Goal: Task Accomplishment & Management: Complete application form

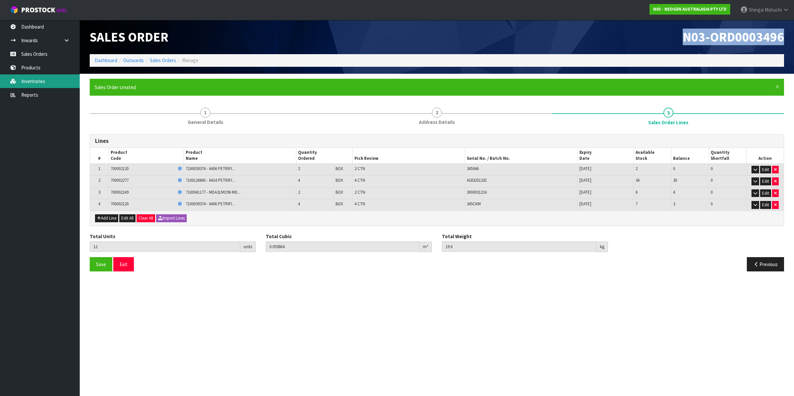
click at [28, 78] on link "Inventories" at bounding box center [40, 81] width 80 height 14
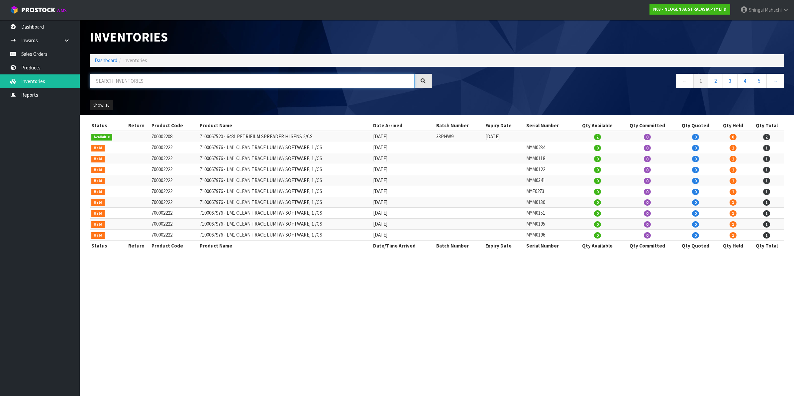
click at [124, 79] on input "text" at bounding box center [252, 81] width 325 height 14
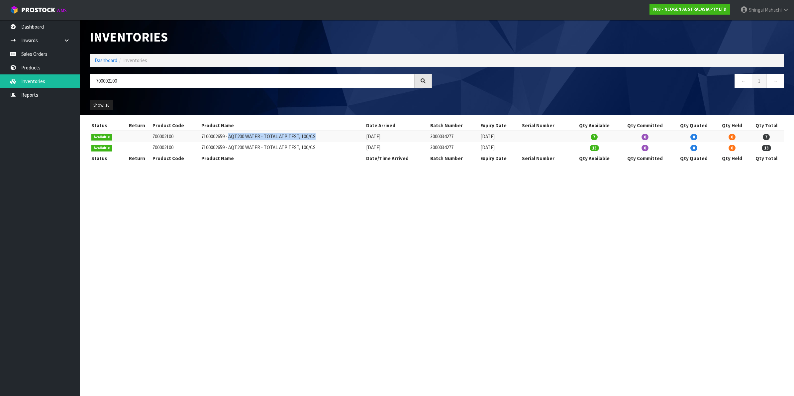
drag, startPoint x: 229, startPoint y: 135, endPoint x: 323, endPoint y: 134, distance: 93.4
click at [323, 134] on td "7100002659 - AQT200 WATER - TOTAL ATP TEST, 100/CS" at bounding box center [282, 136] width 165 height 11
copy td "AQT200 WATER - TOTAL ATP TEST, 100/CS"
click at [123, 81] on input "700002100" at bounding box center [252, 81] width 325 height 14
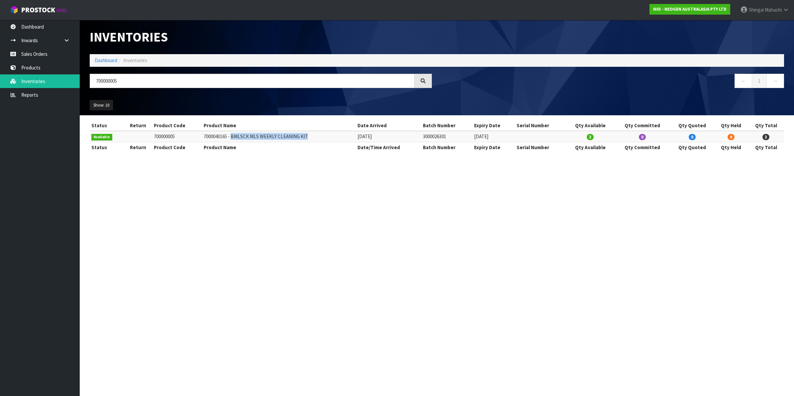
drag, startPoint x: 230, startPoint y: 137, endPoint x: 307, endPoint y: 136, distance: 76.4
click at [307, 136] on td "7000043165 - BMLSCK MLS WEEKLY CLEANING KIT" at bounding box center [279, 136] width 154 height 11
copy td "BMLSCK MLS WEEKLY CLEANING KIT"
click at [35, 84] on link "Inventories" at bounding box center [40, 81] width 80 height 14
click at [122, 79] on input "700000005" at bounding box center [252, 81] width 325 height 14
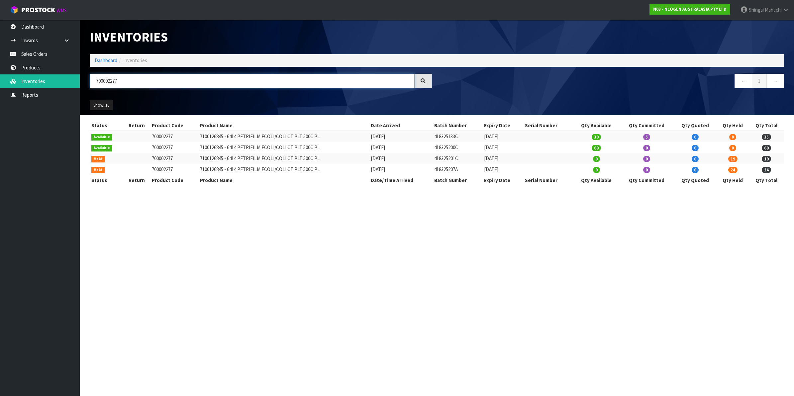
type input "700002277"
click at [439, 162] on td "418325201C" at bounding box center [458, 158] width 50 height 11
drag, startPoint x: 435, startPoint y: 158, endPoint x: 469, endPoint y: 159, distance: 34.9
click at [469, 159] on tr "Held 700002277 7100126845 - 6414 PETRIFILM ECOLI/COLI CT PLT 500C PL [DATE] 418…" at bounding box center [437, 158] width 694 height 11
copy tr "418325201C"
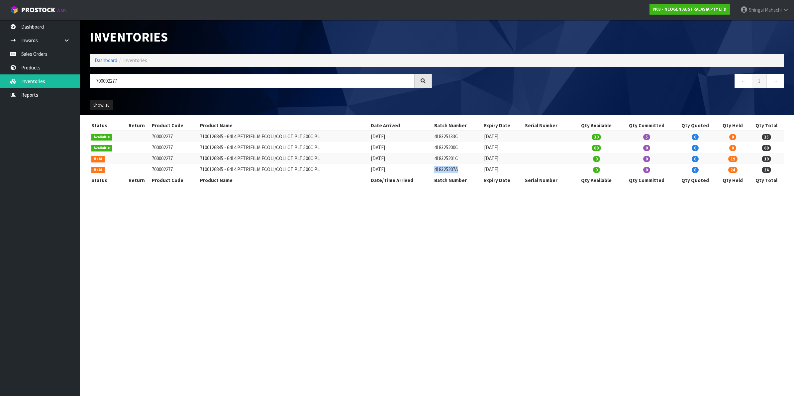
drag, startPoint x: 437, startPoint y: 172, endPoint x: 468, endPoint y: 169, distance: 31.3
click at [468, 169] on td "418325207A" at bounding box center [458, 169] width 50 height 11
copy td "418325207A"
click at [51, 53] on link "Sales Orders" at bounding box center [40, 54] width 80 height 14
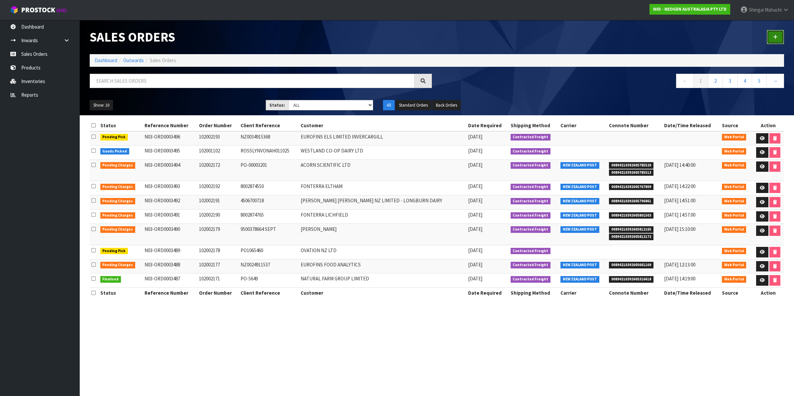
click at [774, 37] on icon at bounding box center [775, 37] width 5 height 5
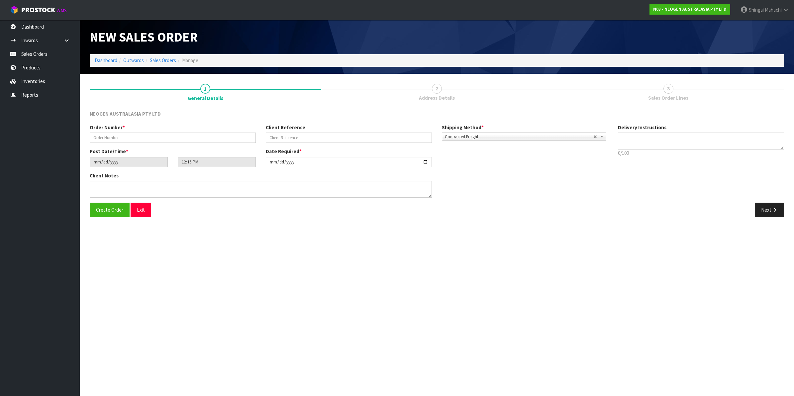
type textarea "CHILLED GOODS -OVERNIGHT"
click at [128, 133] on input "text" at bounding box center [173, 138] width 166 height 10
click at [156, 61] on link "Sales Orders" at bounding box center [163, 60] width 26 height 6
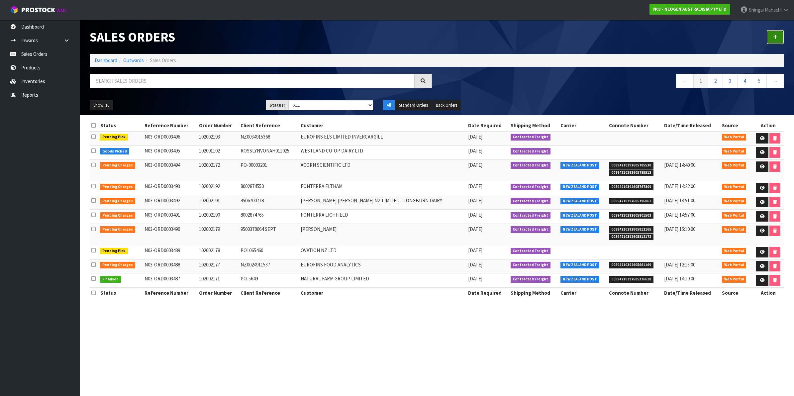
click at [777, 37] on icon at bounding box center [775, 37] width 5 height 5
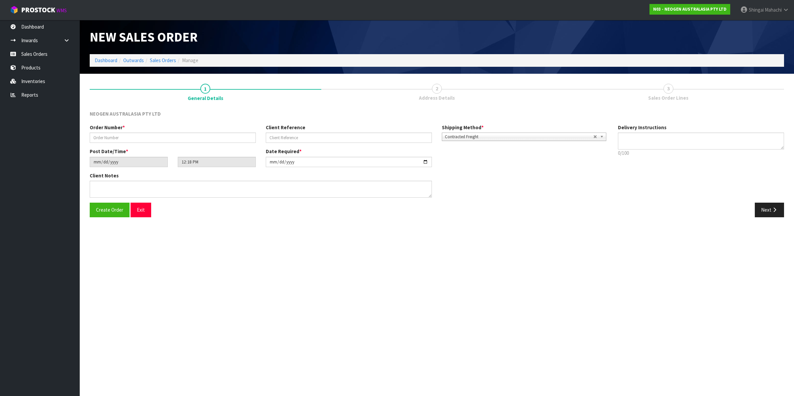
type textarea "CHILLED GOODS -OVERNIGHT"
click at [124, 139] on input "text" at bounding box center [173, 138] width 166 height 10
paste input "418325135C"
drag, startPoint x: 123, startPoint y: 136, endPoint x: 79, endPoint y: 135, distance: 44.2
click at [79, 135] on body "Toggle navigation ProStock WMS N03 - NEOGEN AUSTRALASIA PTY LTD [PERSON_NAME] L…" at bounding box center [397, 198] width 794 height 396
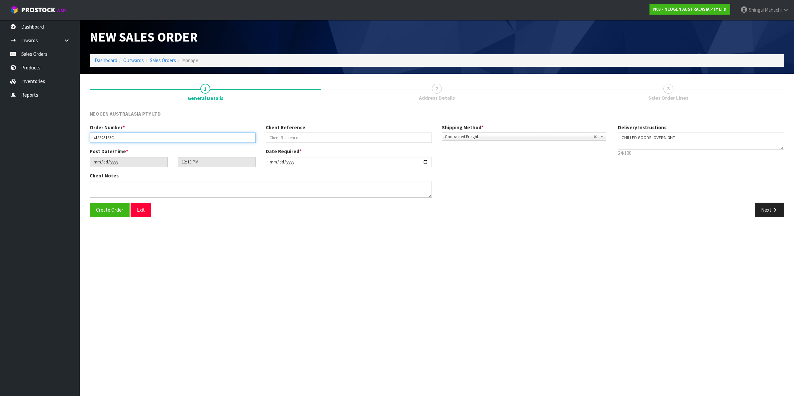
paste input "SKN-LMN-YZQ PO-203600227"
type input "SKN-LMN-YZQ PO-203600227"
click at [275, 135] on input "text" at bounding box center [349, 138] width 166 height 10
paste input "SKN-LMN-YZQ PO-203600227"
type input "SKN-LMN-YZQ PO-203600227"
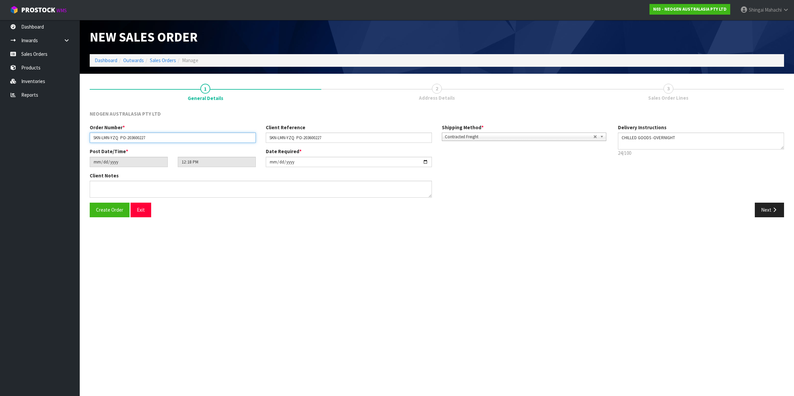
click at [153, 136] on input "SKN-LMN-YZQ PO-203600227" at bounding box center [173, 138] width 166 height 10
type input "SKN-LMN-YZQ"
click at [296, 138] on input "SKN-LMN-YZQ PO-203600227" at bounding box center [349, 138] width 166 height 10
type input "PO-203600227"
click at [424, 161] on input "[DATE]" at bounding box center [349, 162] width 166 height 10
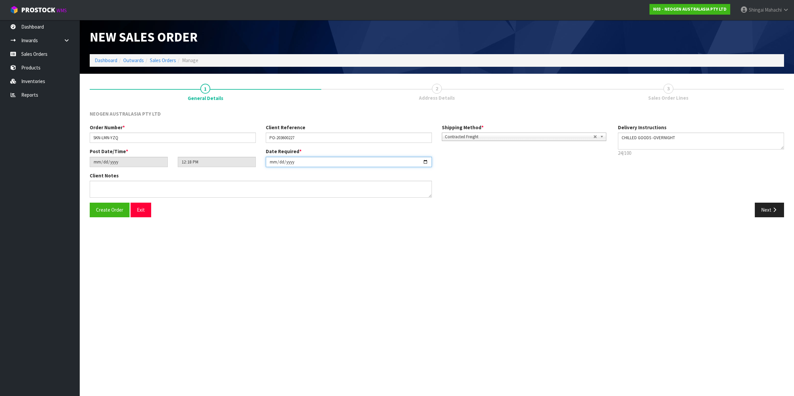
type input "[DATE]"
click at [98, 186] on textarea at bounding box center [261, 189] width 342 height 17
click at [104, 183] on textarea at bounding box center [261, 189] width 342 height 17
paste textarea "PLEASE NOTE - THIS BOX MUST COME FROM HELD WAREHOUSE – BATCH # 418325135C A BAR…"
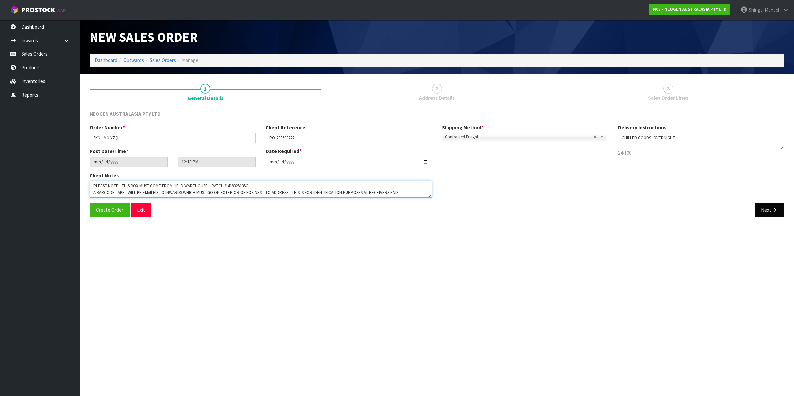
type textarea "PLEASE NOTE - THIS BOX MUST COME FROM HELD WAREHOUSE – BATCH # 418325135C A BAR…"
click at [772, 207] on button "Next" at bounding box center [769, 210] width 29 height 14
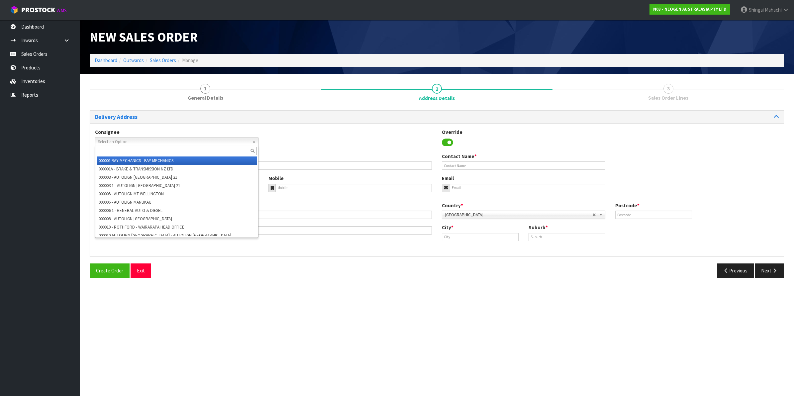
click at [101, 141] on span "Select an Option" at bounding box center [173, 142] width 151 height 8
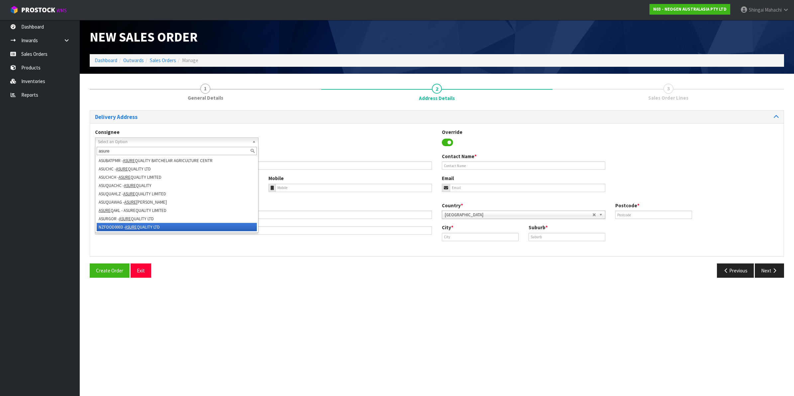
type input "asure"
click at [118, 225] on li "NZFOOD0003 - ASURE QUALITY LTD" at bounding box center [177, 227] width 160 height 8
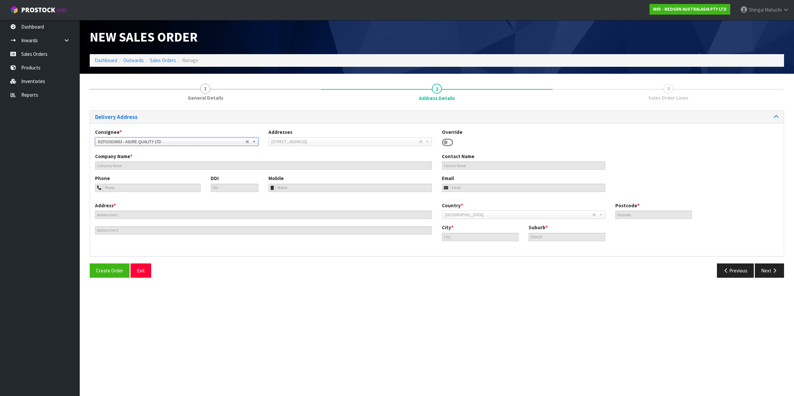
type input "ASURE QUALITY LTD"
type input "[STREET_ADDRESS]"
type input "0600"
type input "[GEOGRAPHIC_DATA]"
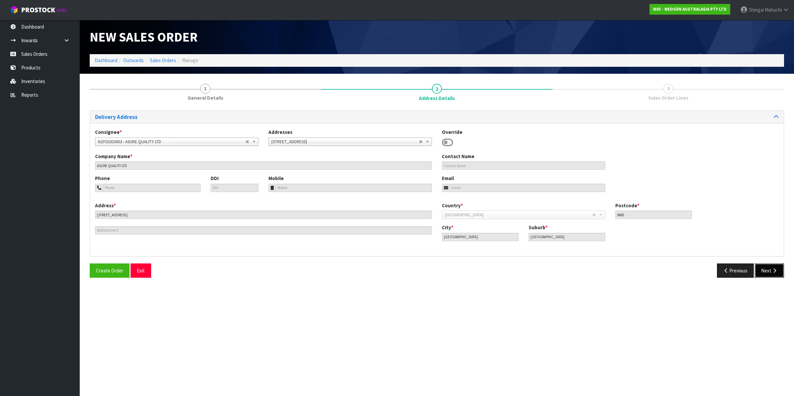
click at [768, 273] on button "Next" at bounding box center [769, 270] width 29 height 14
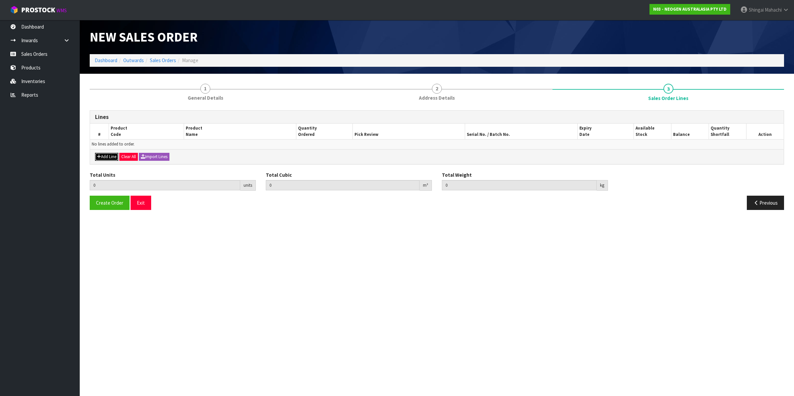
click at [108, 155] on button "Add Line" at bounding box center [106, 157] width 23 height 8
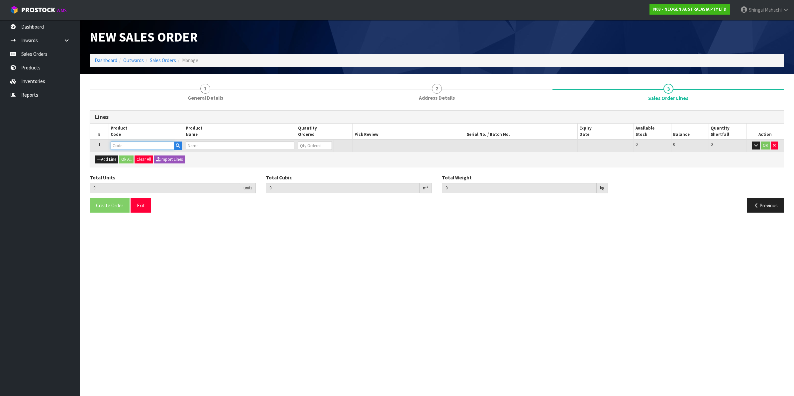
click at [120, 148] on input "text" at bounding box center [142, 146] width 63 height 8
type input "700005496"
type input "0.000000"
type input "0.000"
type input "7100264323 - 6478 PETRIFILM RAP AEROB PLT 50EA/CS PL"
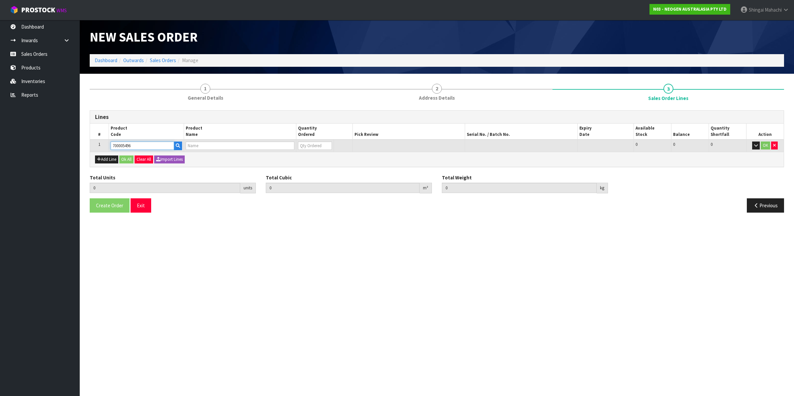
type input "0"
type input "700005496"
drag, startPoint x: 305, startPoint y: 146, endPoint x: 296, endPoint y: 147, distance: 8.7
click at [296, 147] on td "0" at bounding box center [315, 146] width 38 height 12
type input "1"
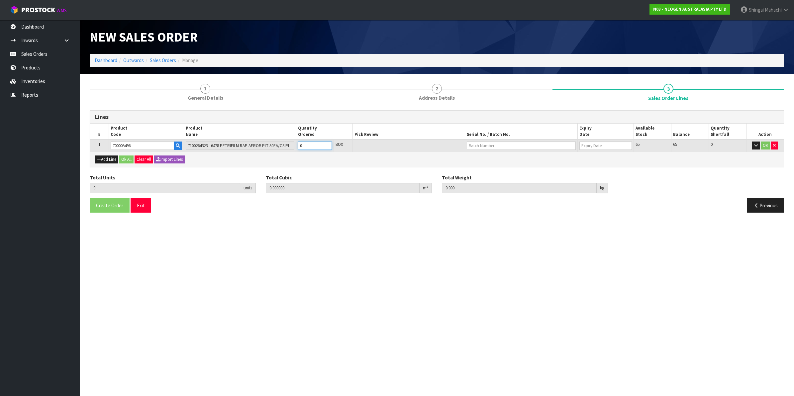
type input "0.001292"
type input "0.2"
type input "1"
click at [763, 145] on button "OK" at bounding box center [765, 146] width 9 height 8
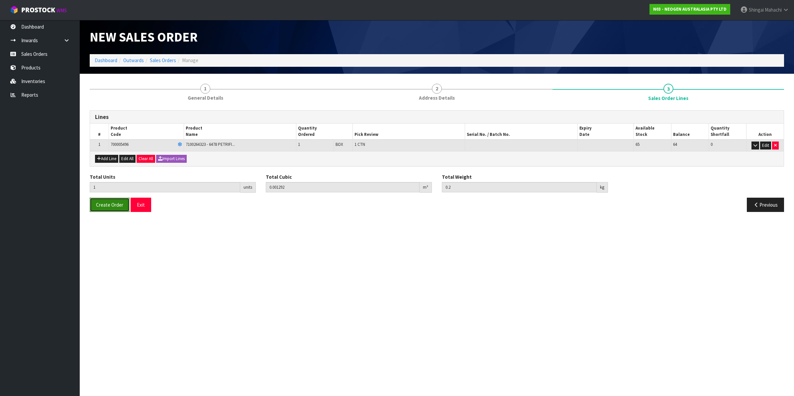
click at [100, 205] on span "Create Order" at bounding box center [109, 205] width 27 height 6
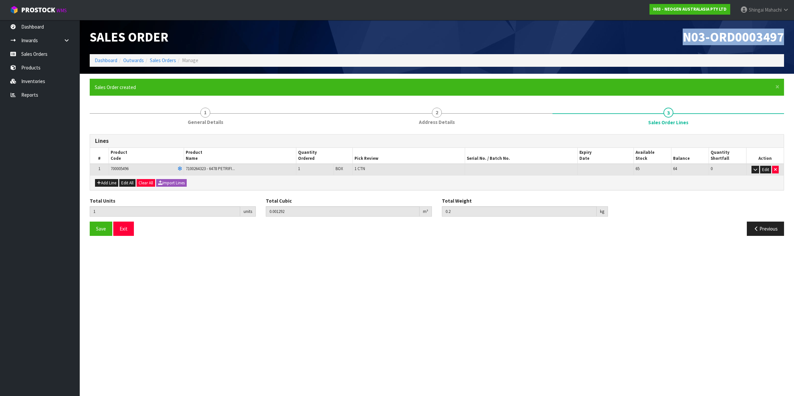
drag, startPoint x: 683, startPoint y: 35, endPoint x: 784, endPoint y: 34, distance: 101.0
click at [784, 34] on div "N03-ORD0003497" at bounding box center [613, 37] width 352 height 34
copy span "N03-ORD0003497"
click at [164, 59] on link "Sales Orders" at bounding box center [163, 60] width 26 height 6
